Goal: Information Seeking & Learning: Learn about a topic

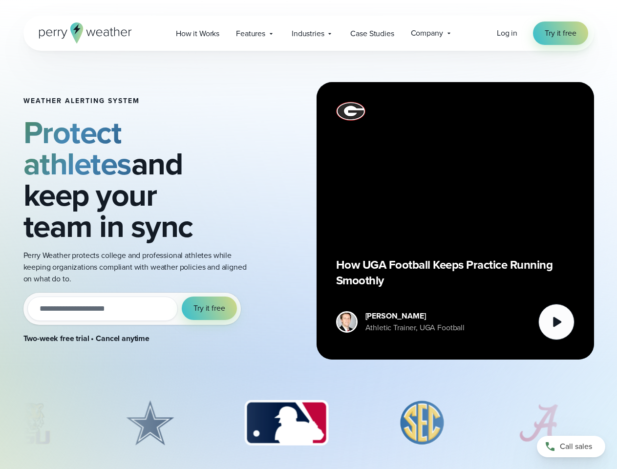
click at [308, 235] on div "Weather Alerting System Protect athletes and keep your team in sync Perry Weath…" at bounding box center [308, 221] width 571 height 340
click at [308, 33] on span "Industries" at bounding box center [308, 34] width 32 height 12
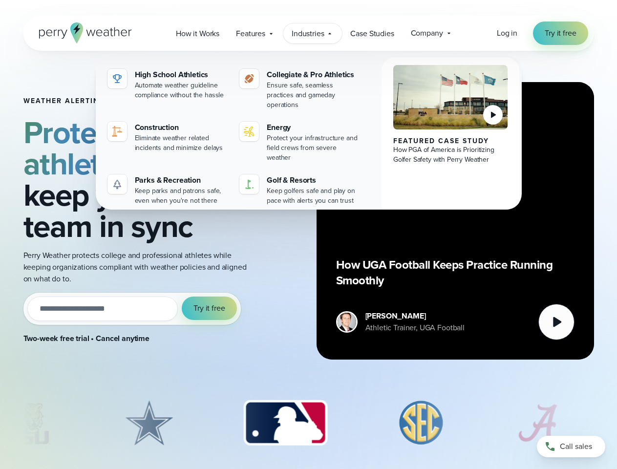
click at [132, 297] on input "email" at bounding box center [102, 309] width 151 height 24
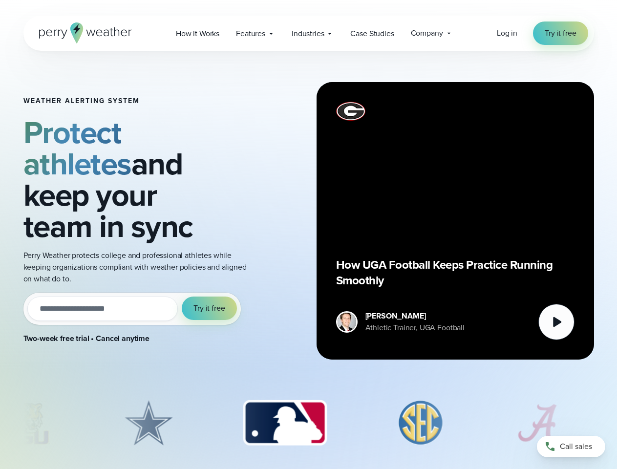
click at [210, 303] on span "Try it free" at bounding box center [209, 309] width 31 height 12
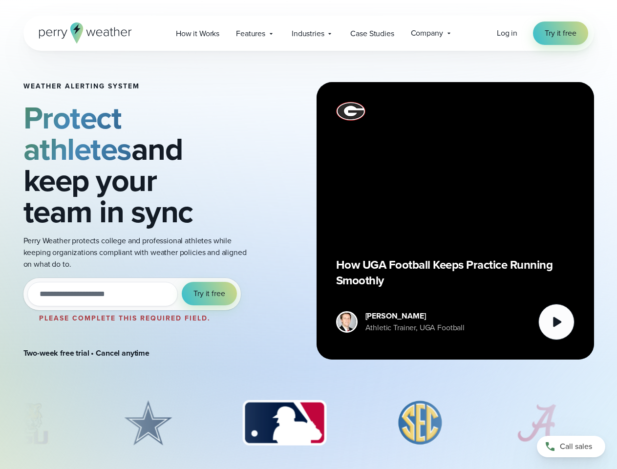
click at [456, 221] on div "How UGA Football Keeps Practice Running Smoothly" at bounding box center [455, 221] width 239 height 239
click at [557, 322] on icon at bounding box center [557, 322] width 8 height 10
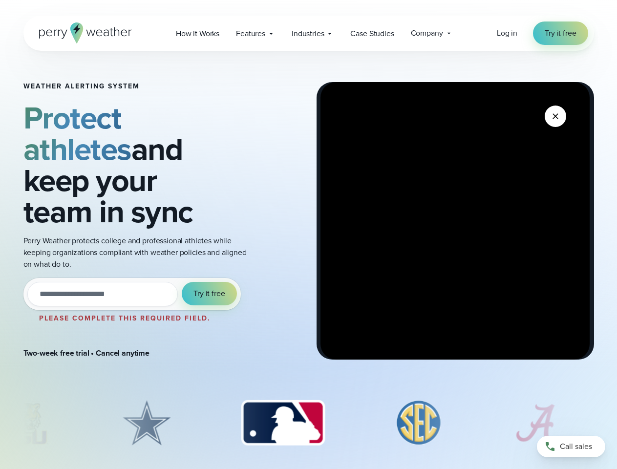
click at [309, 423] on img "3 of 8" at bounding box center [282, 423] width 103 height 49
click at [0, 423] on div at bounding box center [308, 426] width 617 height 54
